Goal: Navigation & Orientation: Find specific page/section

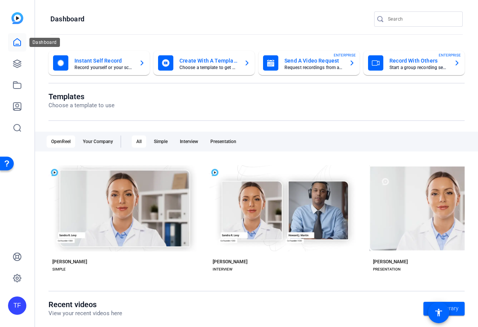
click at [20, 43] on icon at bounding box center [17, 42] width 9 height 9
click at [18, 63] on icon at bounding box center [17, 64] width 8 height 8
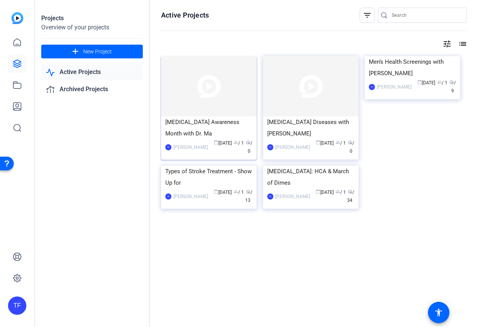
click at [202, 127] on div "[MEDICAL_DATA] Awareness Month with Dr. Ma" at bounding box center [208, 128] width 87 height 23
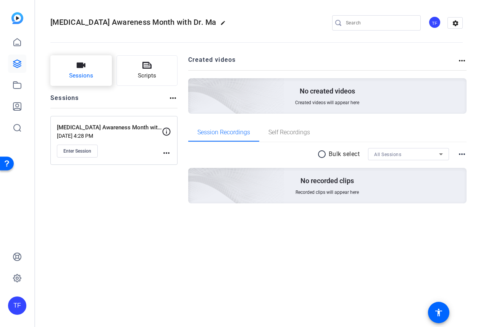
click at [90, 64] on button "Sessions" at bounding box center [81, 70] width 62 height 31
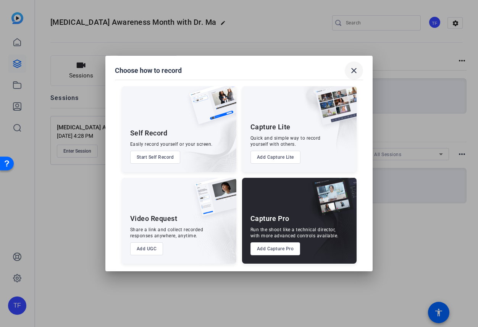
click at [354, 72] on mat-icon "close" at bounding box center [354, 70] width 9 height 9
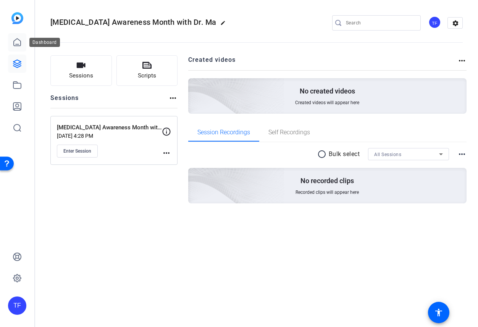
click at [18, 39] on icon at bounding box center [17, 42] width 7 height 7
